Goal: Information Seeking & Learning: Learn about a topic

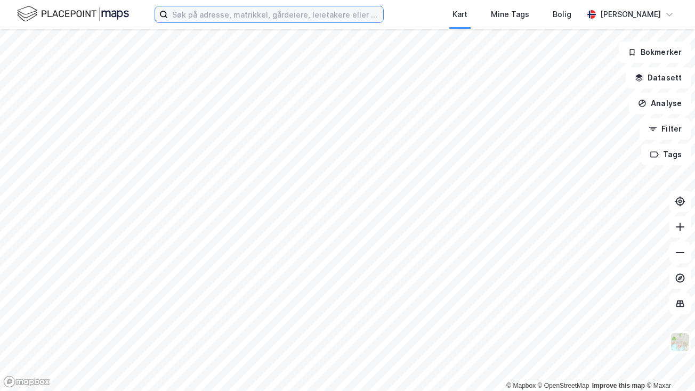
click at [182, 11] on input at bounding box center [275, 14] width 215 height 16
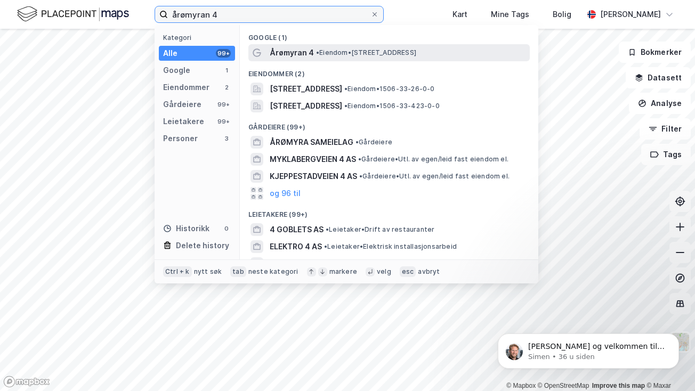
type input "årømyran 4"
click at [275, 54] on span "Årømyran 4" at bounding box center [292, 52] width 44 height 13
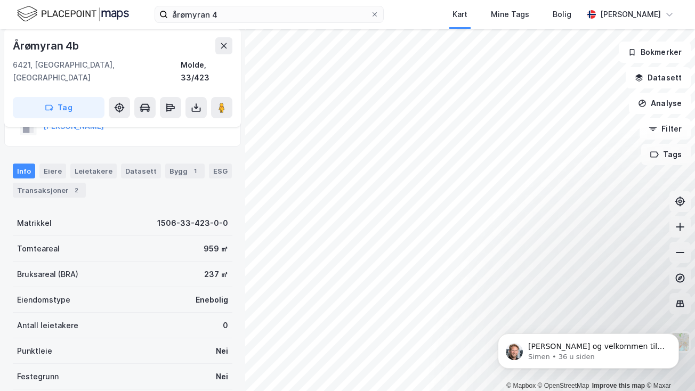
scroll to position [40, 0]
click at [51, 184] on div "Transaksjoner 2" at bounding box center [49, 191] width 73 height 15
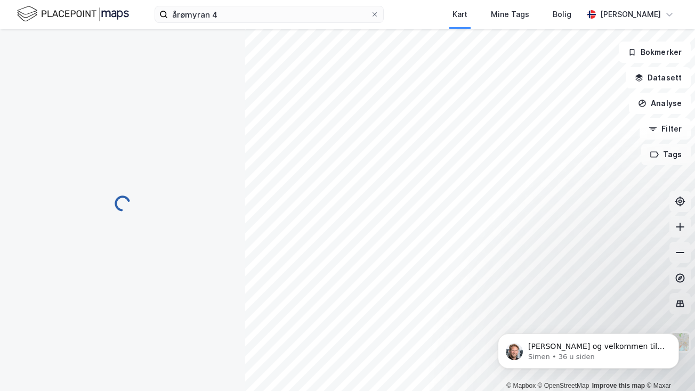
scroll to position [81, 0]
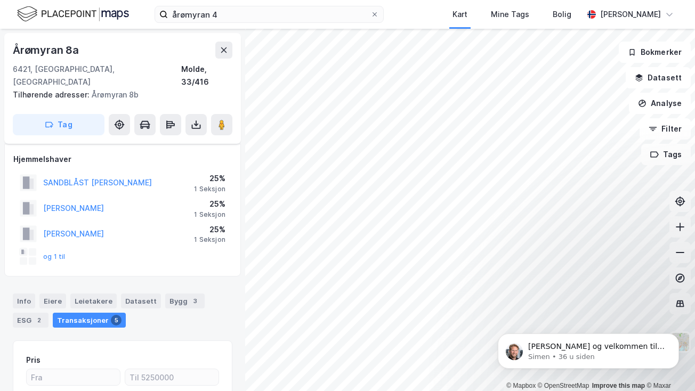
scroll to position [81, 0]
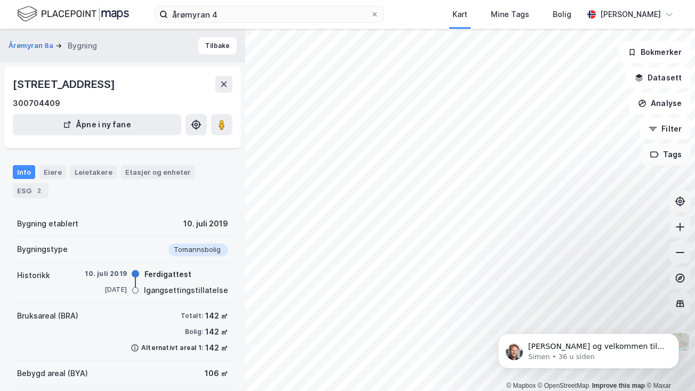
scroll to position [81, 0]
